Goal: Navigation & Orientation: Find specific page/section

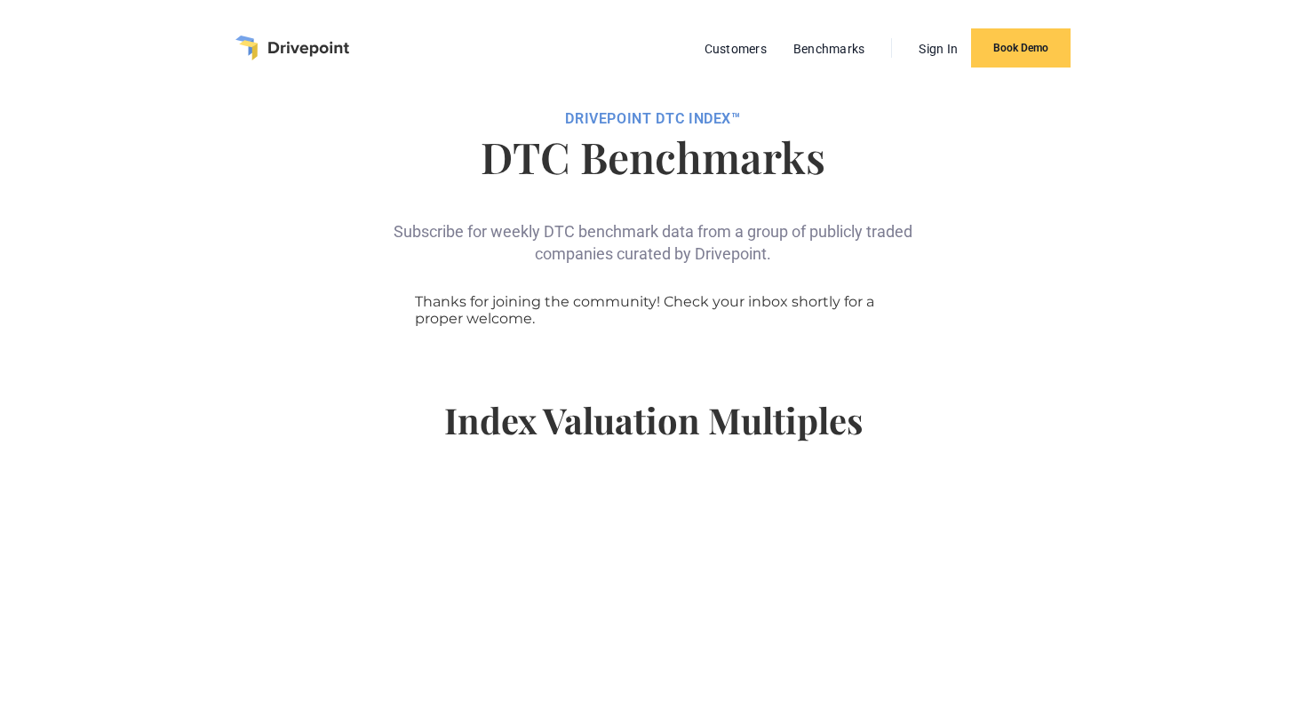
click at [250, 45] on img "home" at bounding box center [292, 48] width 114 height 25
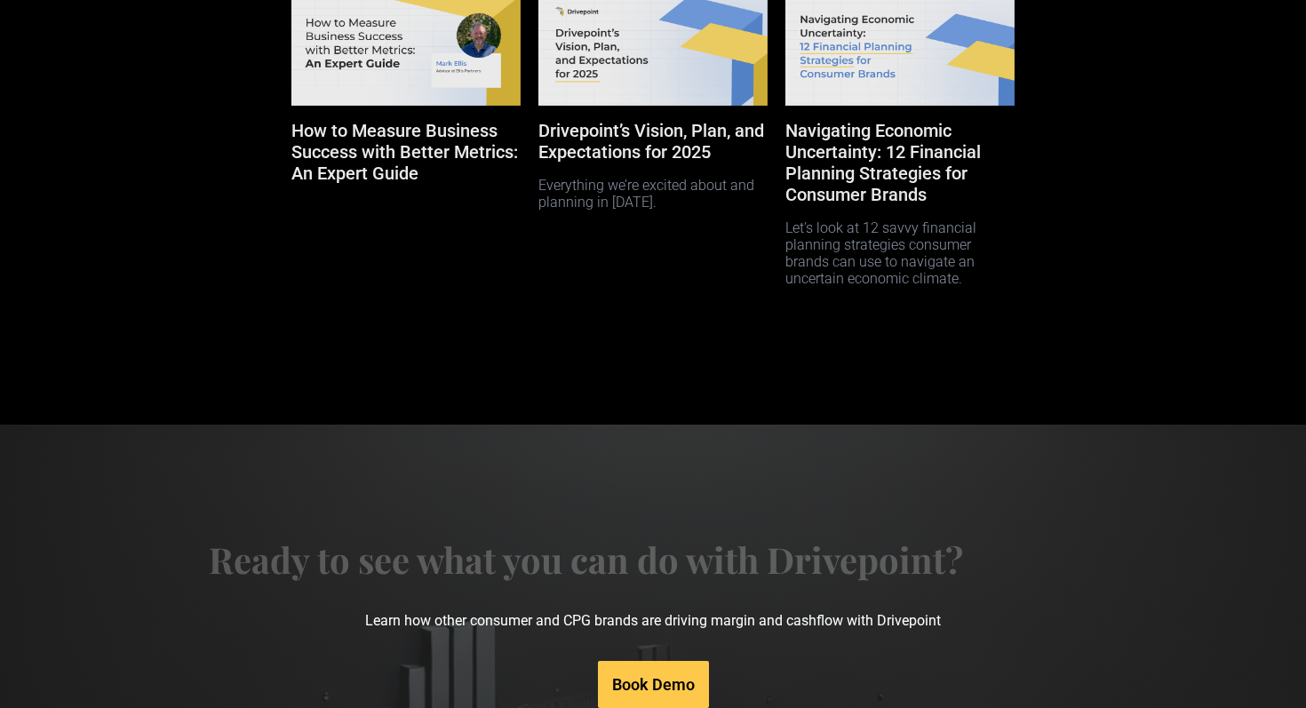
scroll to position [9068, 0]
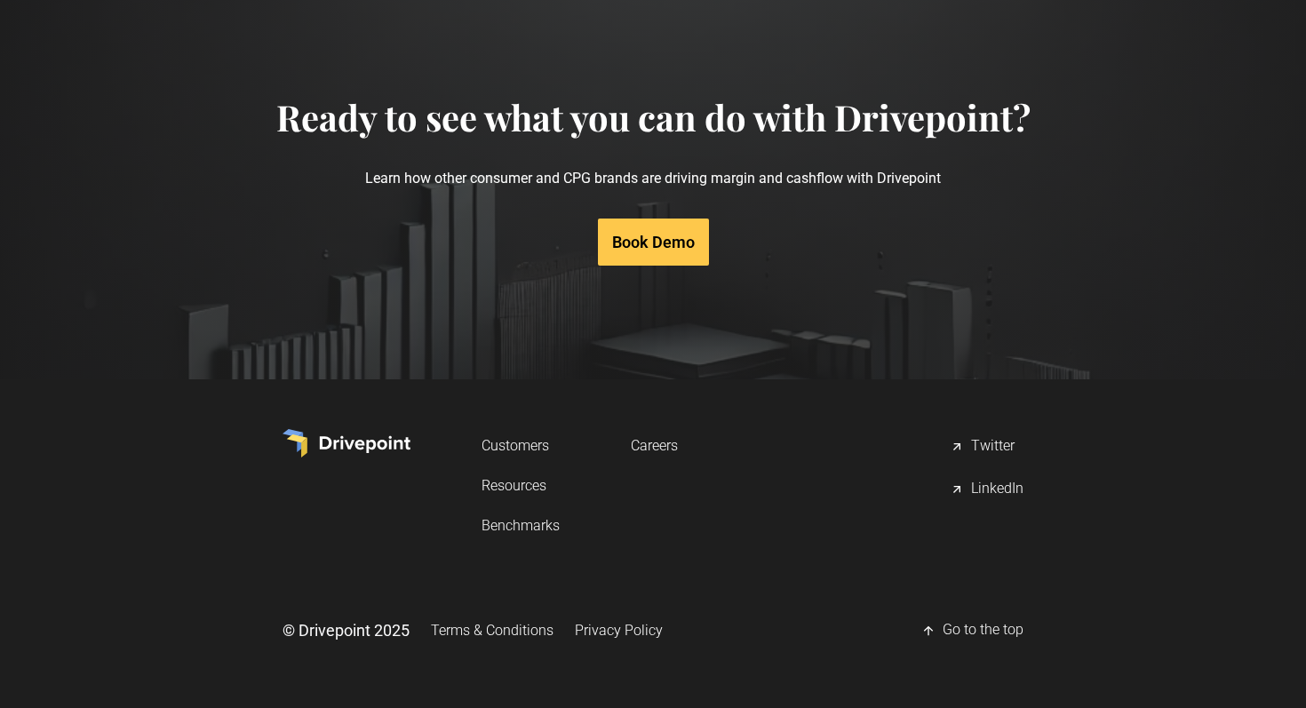
click at [661, 441] on link "Careers" at bounding box center [654, 445] width 47 height 33
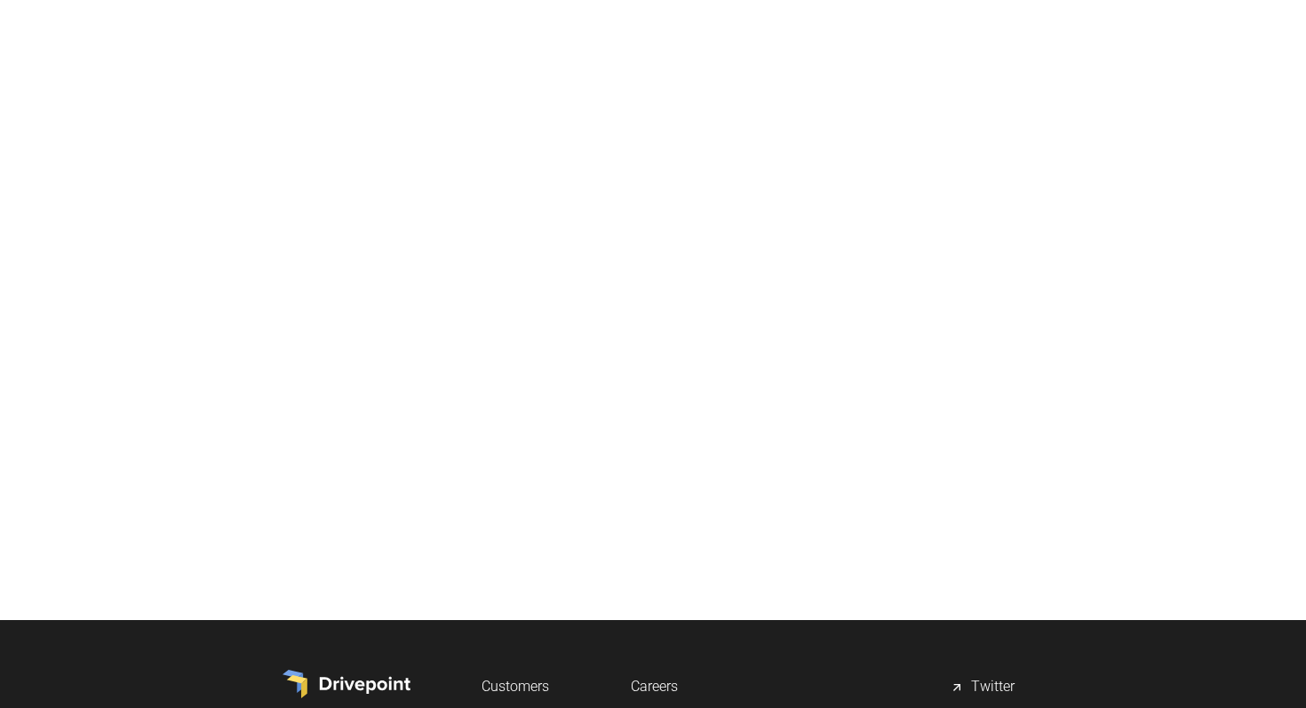
scroll to position [802, 0]
